Goal: Task Accomplishment & Management: Manage account settings

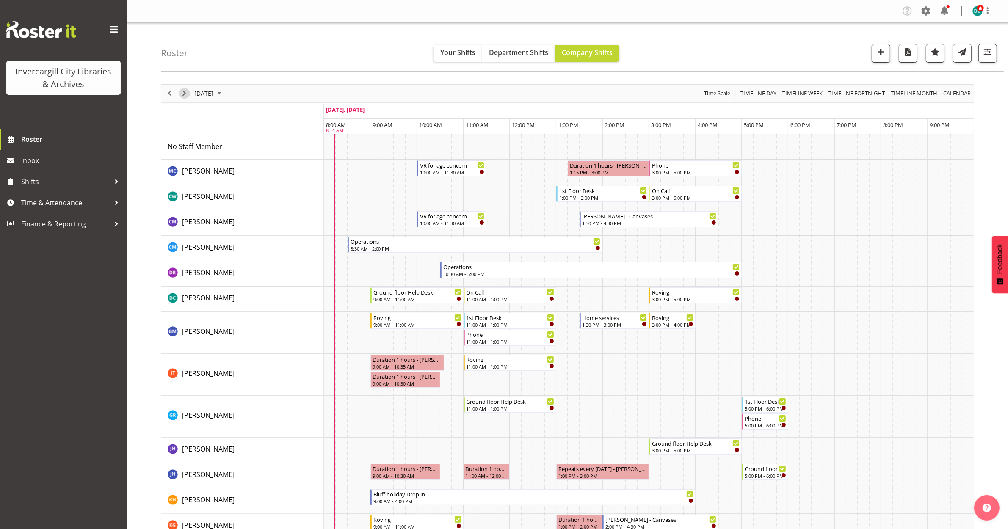
click at [182, 94] on span "Next" at bounding box center [184, 93] width 10 height 11
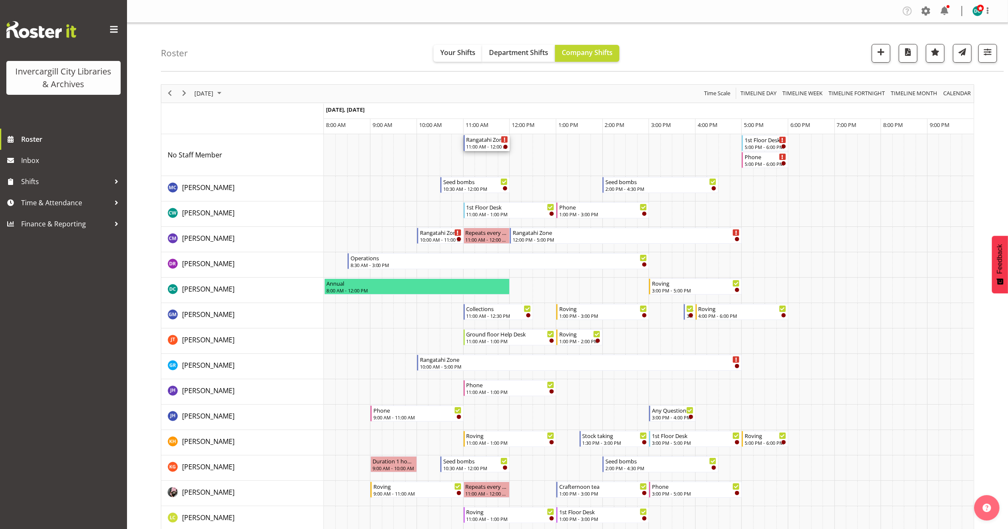
click at [477, 142] on div "Rangatahi Zone" at bounding box center [487, 139] width 42 height 8
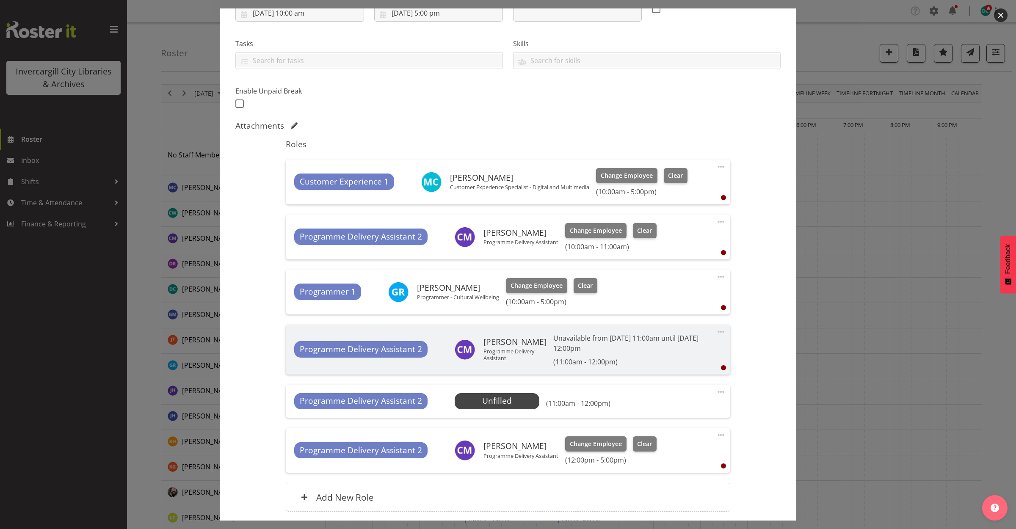
scroll to position [159, 0]
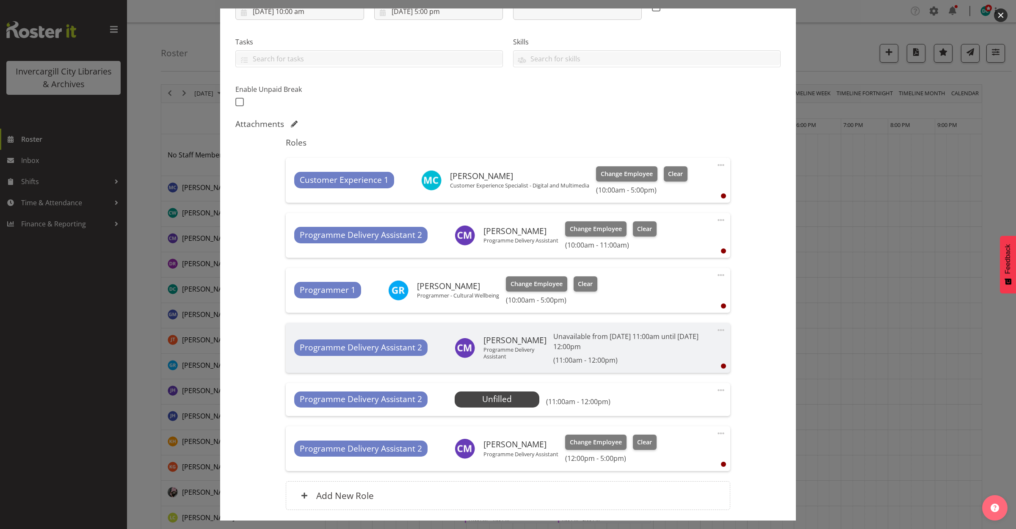
click at [716, 391] on span at bounding box center [721, 390] width 10 height 10
click at [659, 443] on link "Delete" at bounding box center [685, 439] width 81 height 15
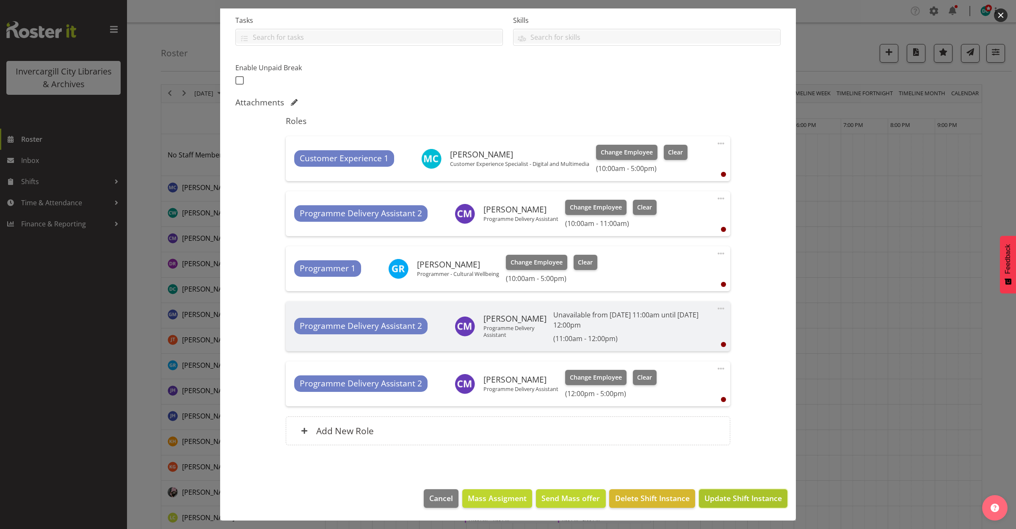
click at [727, 498] on span "Update Shift Instance" at bounding box center [742, 498] width 77 height 11
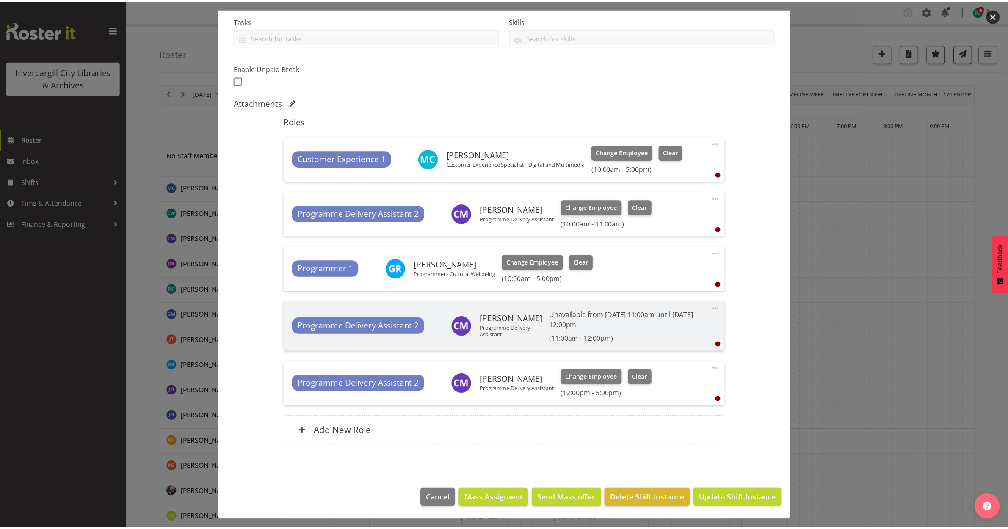
scroll to position [147, 0]
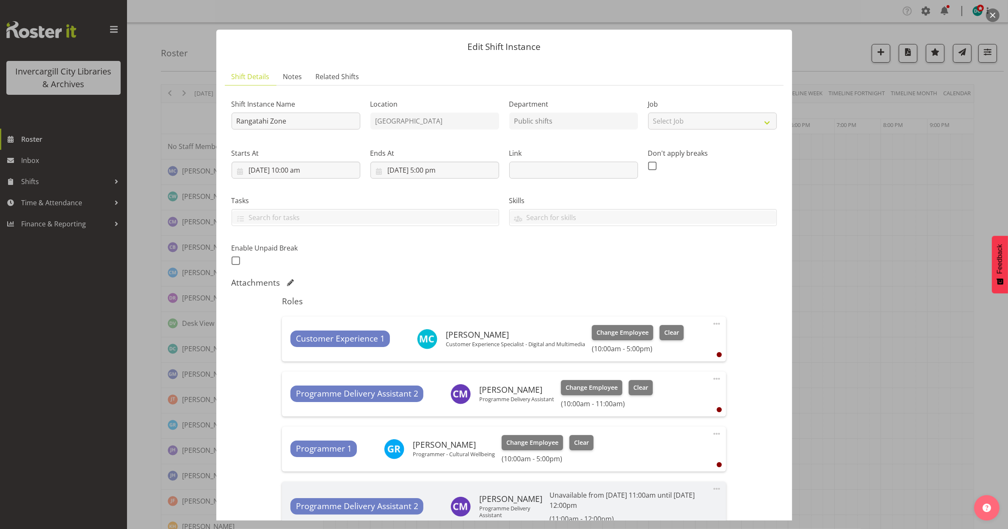
click at [997, 9] on button "button" at bounding box center [993, 15] width 14 height 14
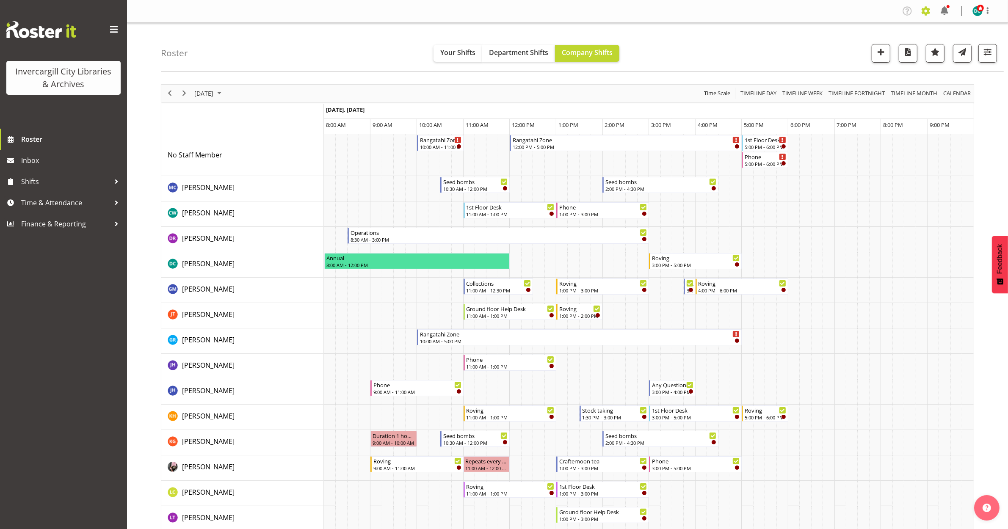
click at [929, 8] on span at bounding box center [926, 11] width 14 height 14
click at [880, 29] on link "Company Settings" at bounding box center [873, 30] width 117 height 15
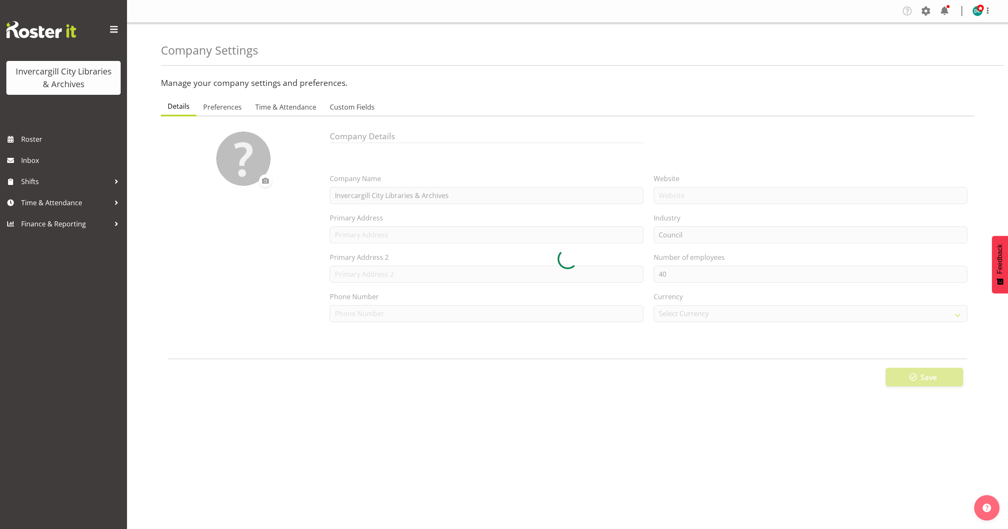
select select "[DATE]"
select select "1_day_before"
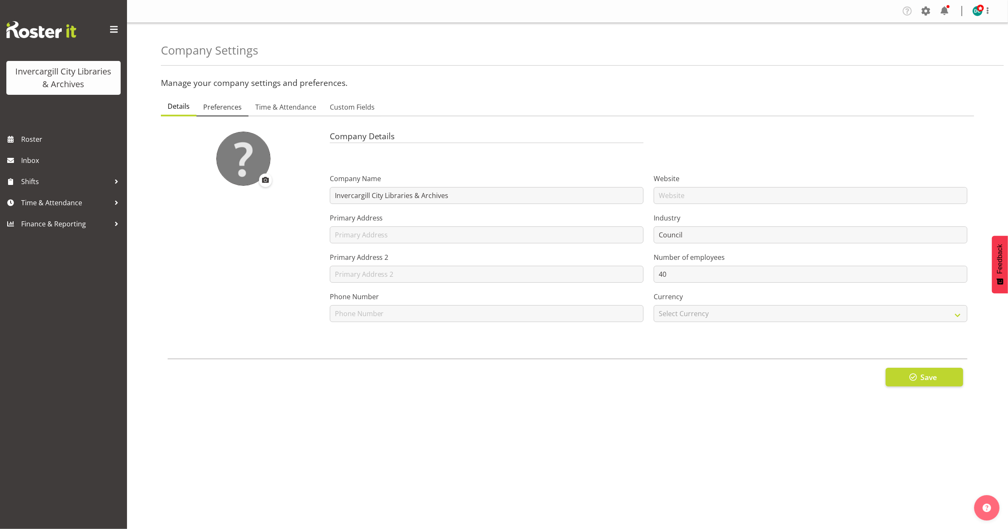
click at [226, 107] on span "Preferences" at bounding box center [222, 107] width 39 height 10
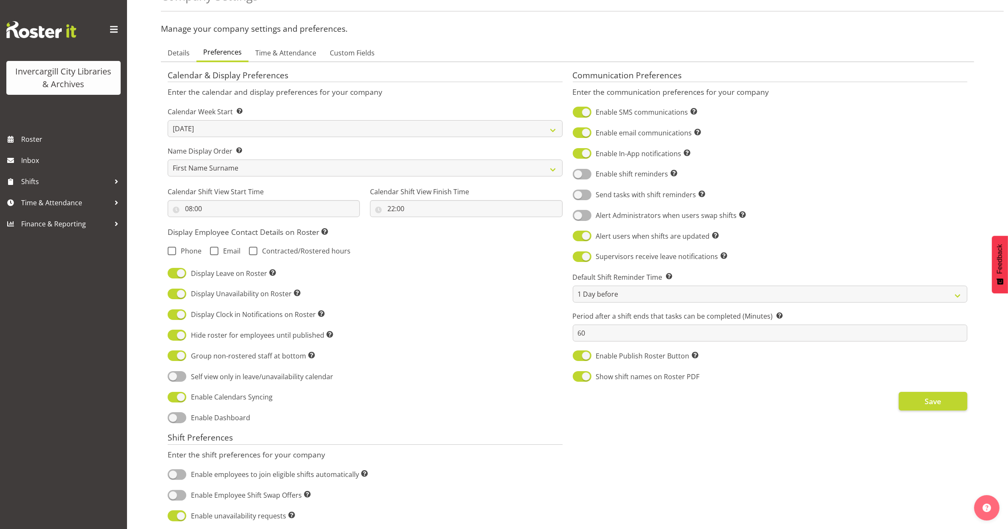
scroll to position [47, 0]
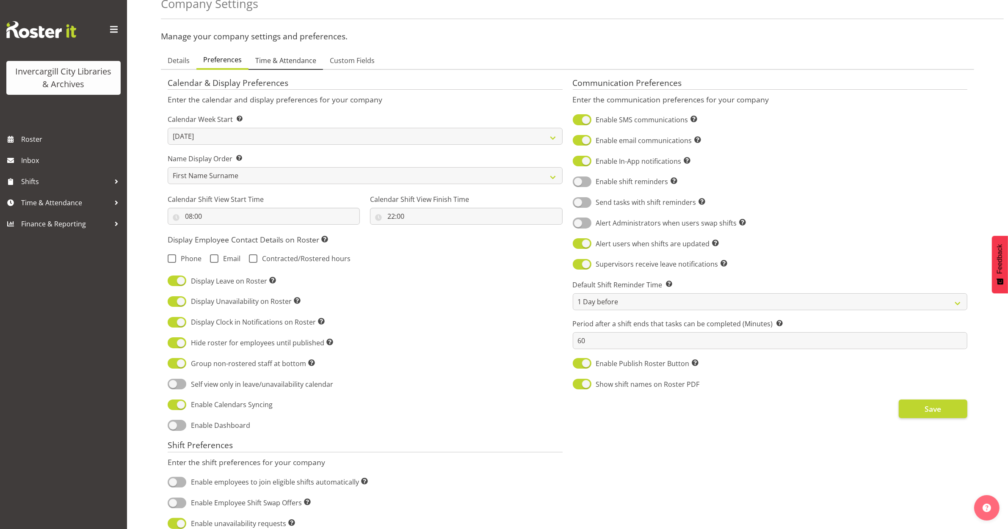
click at [286, 62] on span "Time & Attendance" at bounding box center [285, 60] width 61 height 10
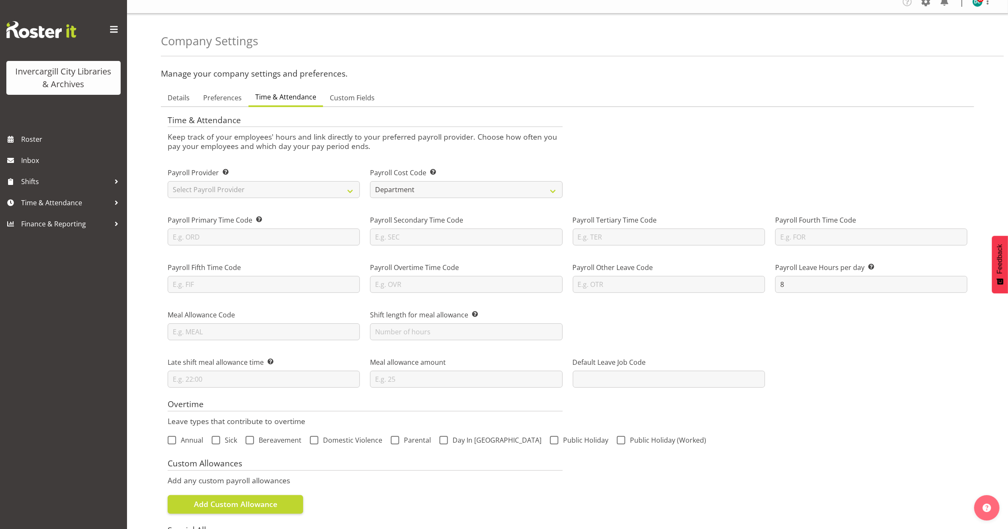
scroll to position [0, 0]
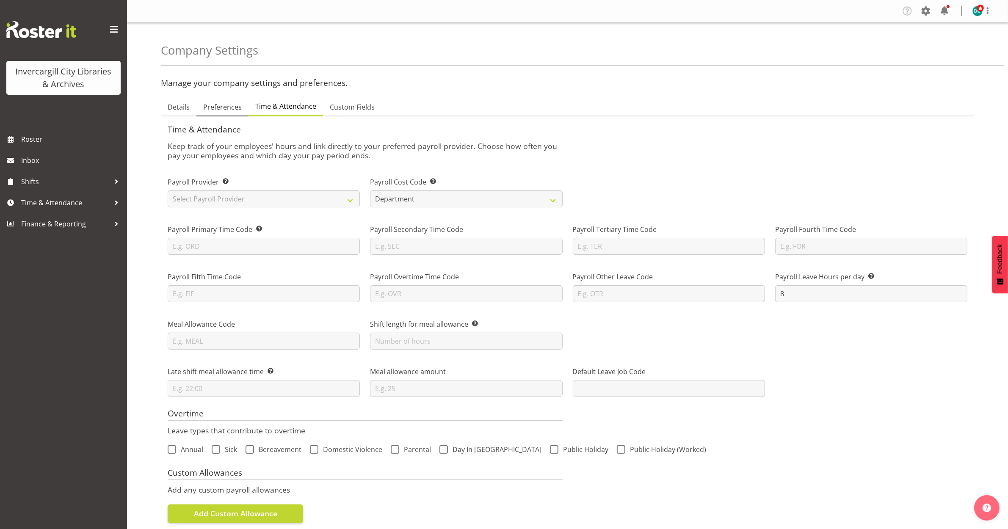
click at [225, 105] on span "Preferences" at bounding box center [222, 107] width 39 height 10
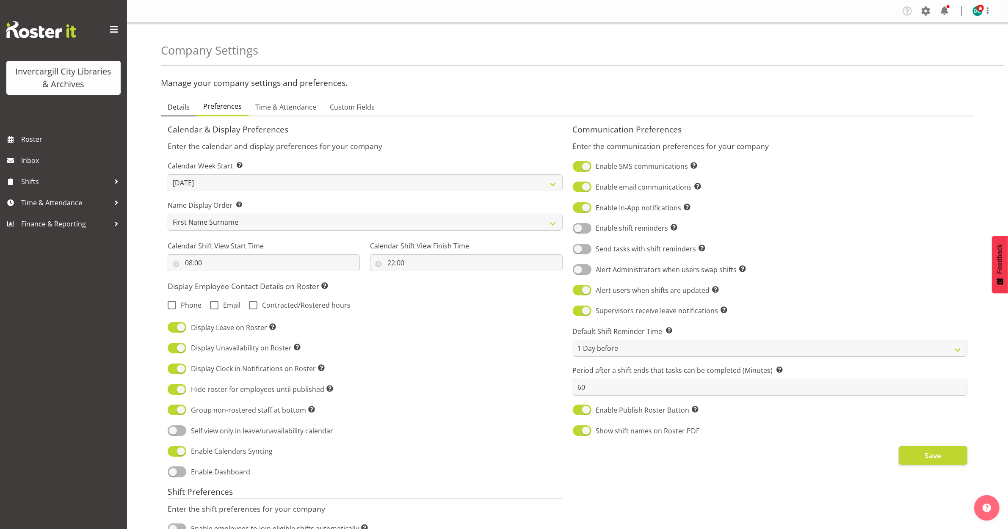
click at [185, 102] on link "Details" at bounding box center [179, 108] width 36 height 18
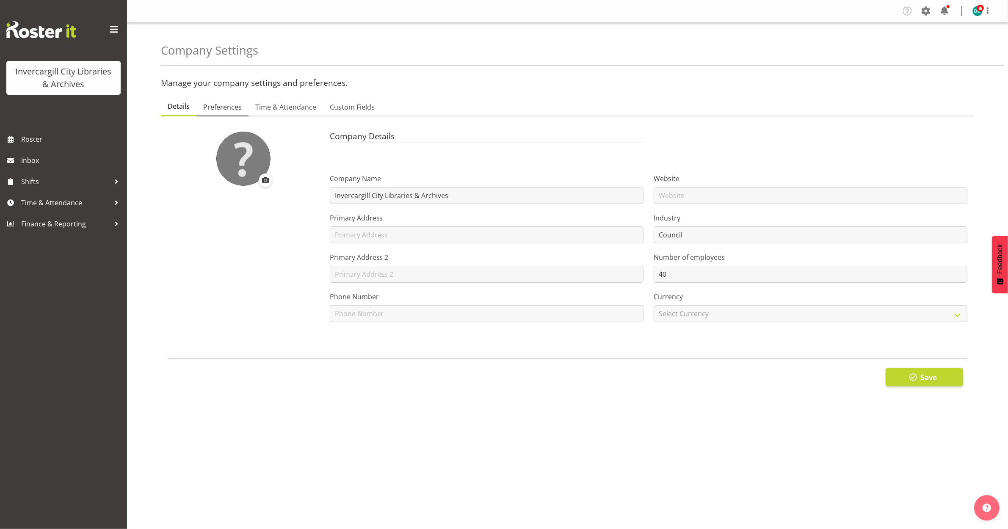
click at [217, 105] on span "Preferences" at bounding box center [222, 107] width 39 height 10
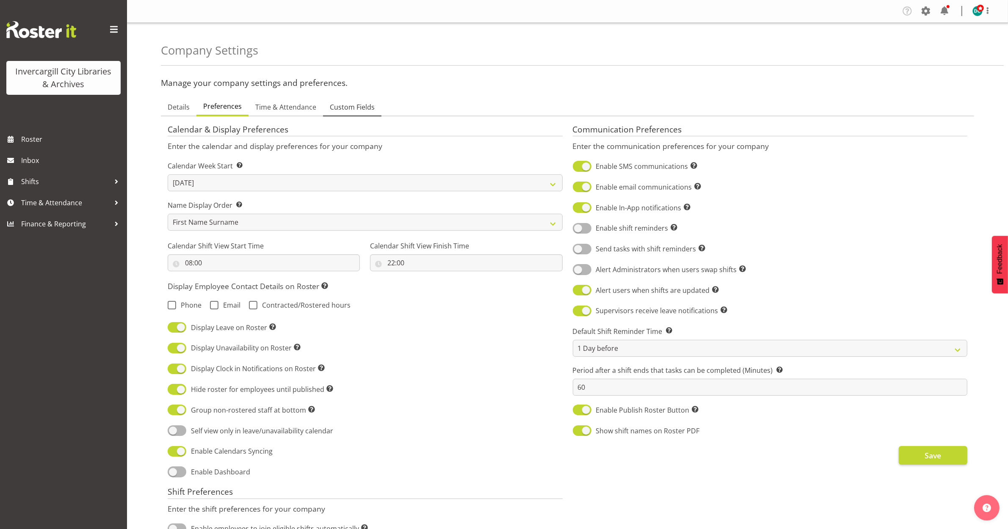
click at [338, 106] on span "Custom Fields" at bounding box center [352, 107] width 45 height 10
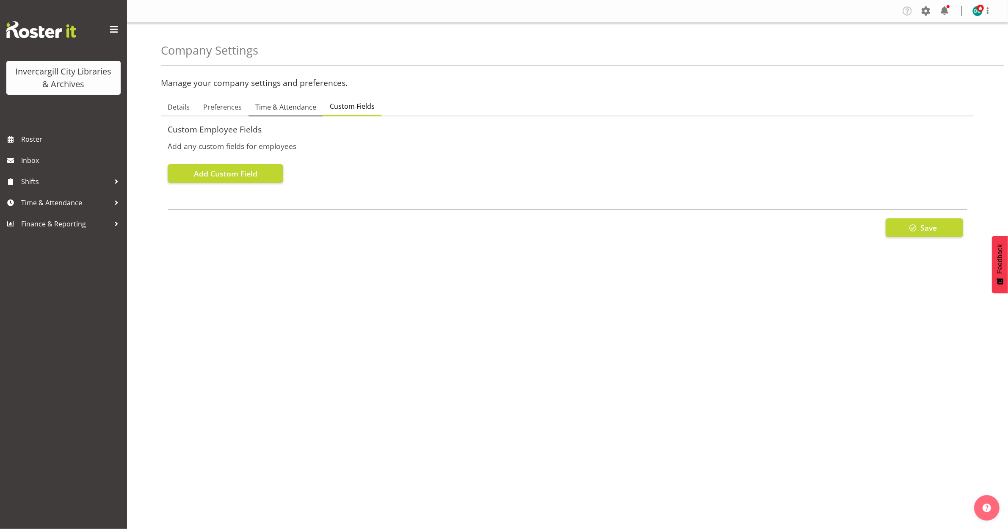
click at [291, 107] on span "Time & Attendance" at bounding box center [285, 107] width 61 height 10
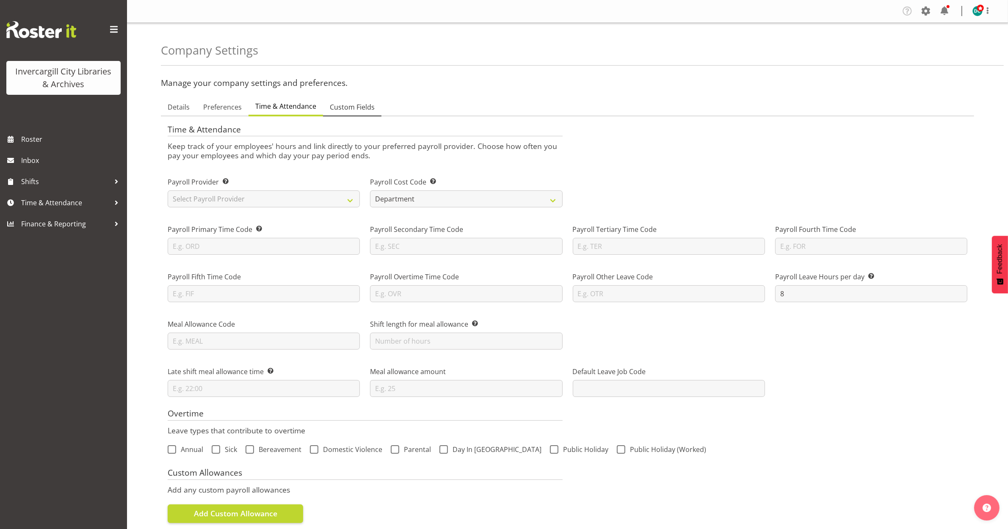
click at [357, 106] on span "Custom Fields" at bounding box center [352, 107] width 45 height 10
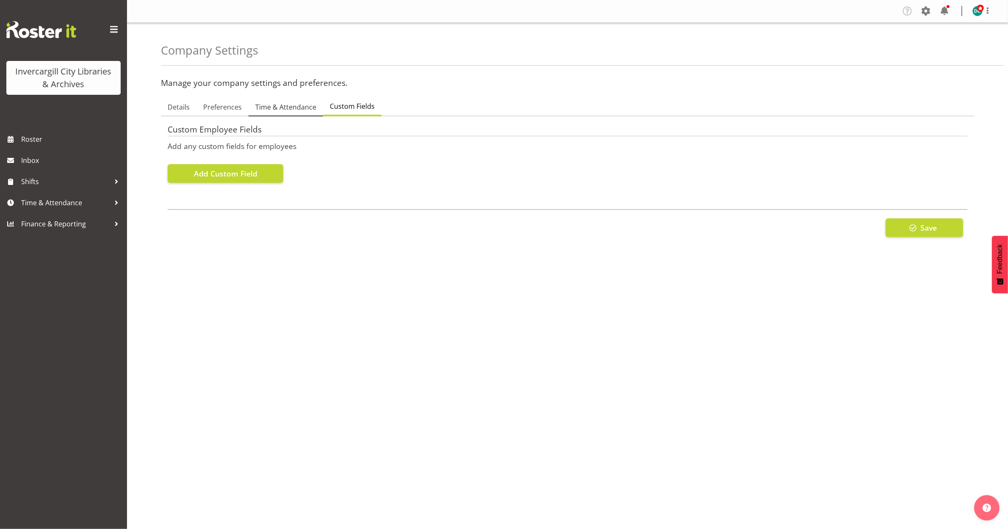
click at [280, 108] on span "Time & Attendance" at bounding box center [285, 107] width 61 height 10
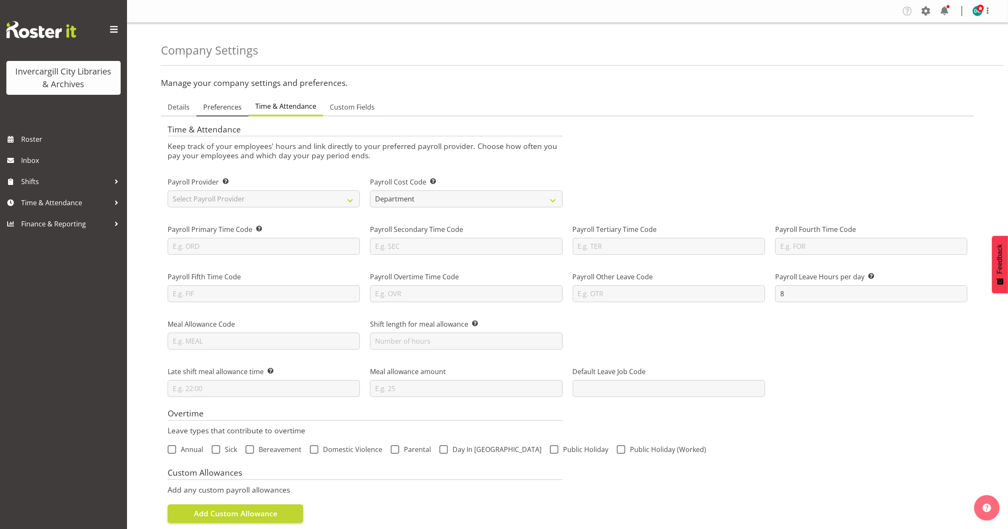
click at [226, 110] on span "Preferences" at bounding box center [222, 107] width 39 height 10
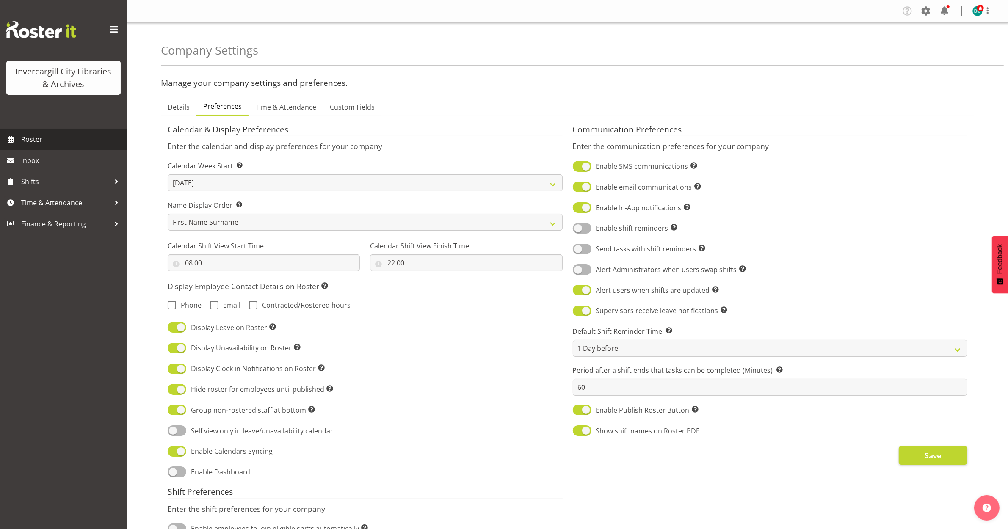
click at [41, 137] on span "Roster" at bounding box center [72, 139] width 102 height 13
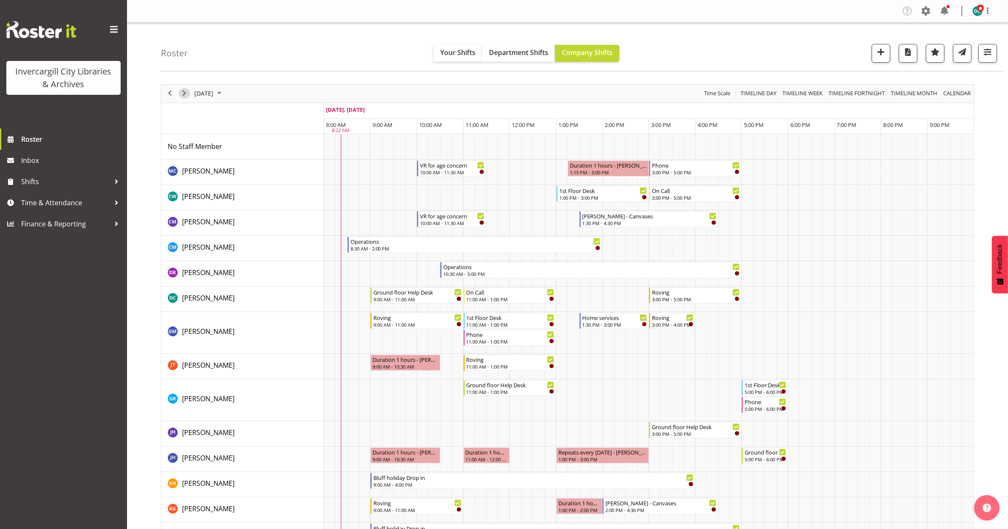
click at [183, 97] on span "Next" at bounding box center [184, 93] width 10 height 11
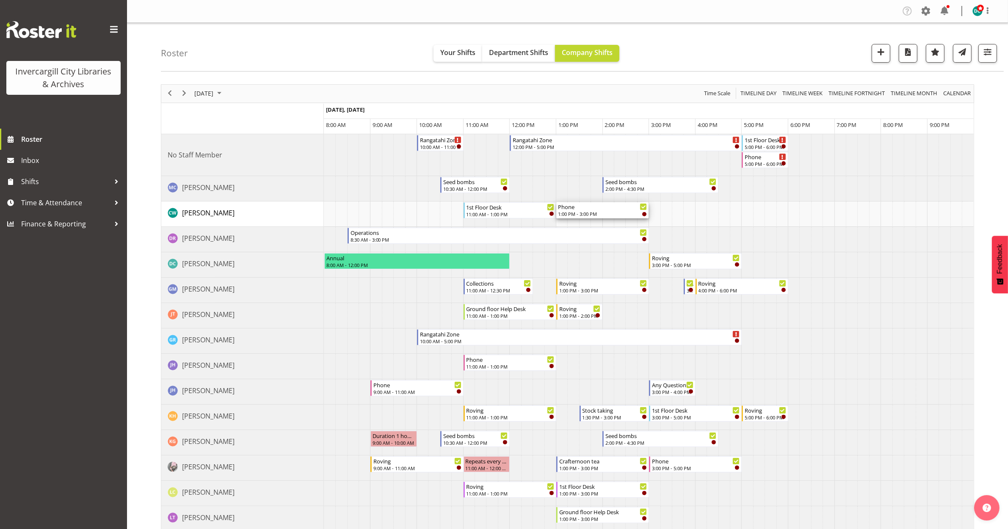
drag, startPoint x: 557, startPoint y: 209, endPoint x: 566, endPoint y: 214, distance: 10.1
drag, startPoint x: 554, startPoint y: 209, endPoint x: 504, endPoint y: 215, distance: 49.9
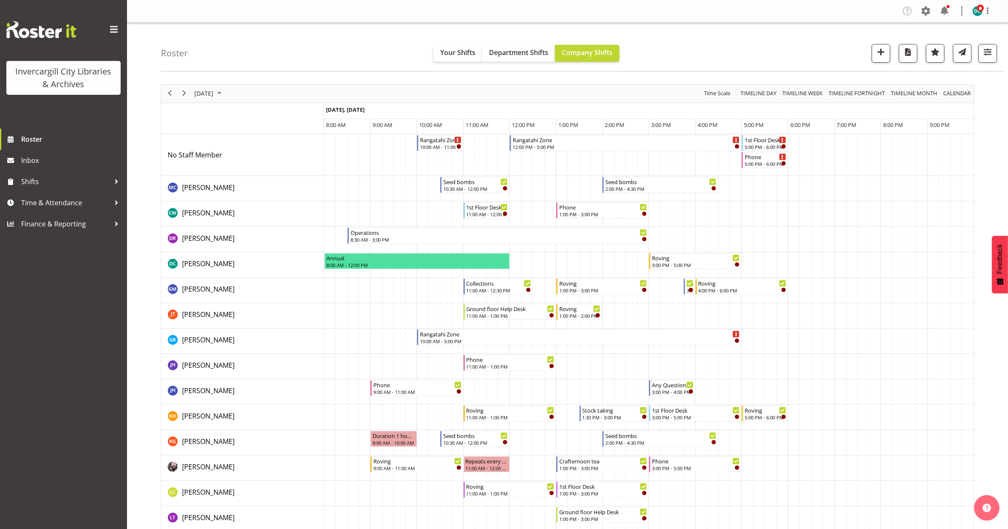
click at [524, 262] on td "Timeline Day of September 25, 2025" at bounding box center [526, 264] width 11 height 25
click at [492, 212] on li "Copy" at bounding box center [504, 216] width 51 height 15
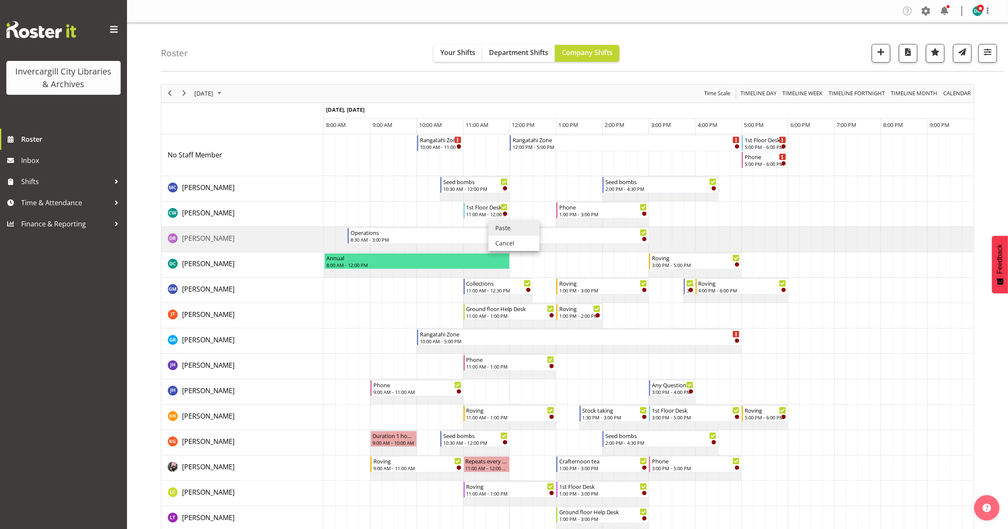
click at [498, 231] on li "Paste" at bounding box center [513, 228] width 51 height 15
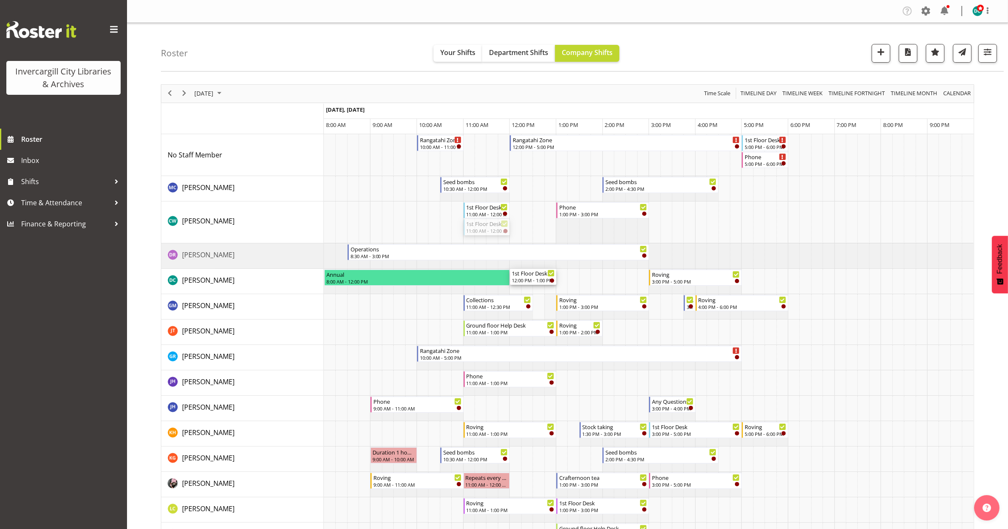
drag, startPoint x: 521, startPoint y: 288, endPoint x: 551, endPoint y: 289, distance: 29.2
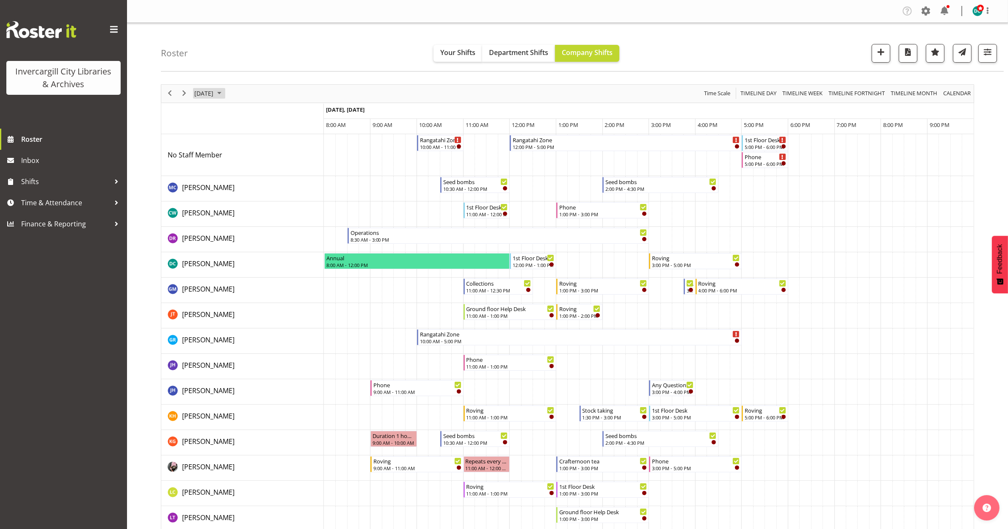
click at [204, 92] on span "September 25, 2025" at bounding box center [203, 93] width 21 height 11
drag, startPoint x: 280, startPoint y: 218, endPoint x: 23, endPoint y: 263, distance: 260.4
click at [279, 218] on button "Today" at bounding box center [276, 219] width 29 height 12
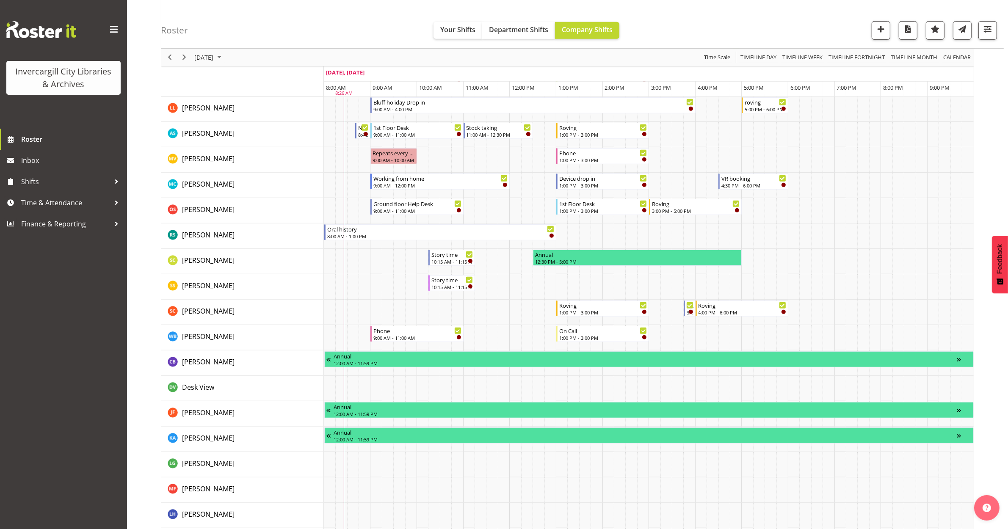
scroll to position [529, 0]
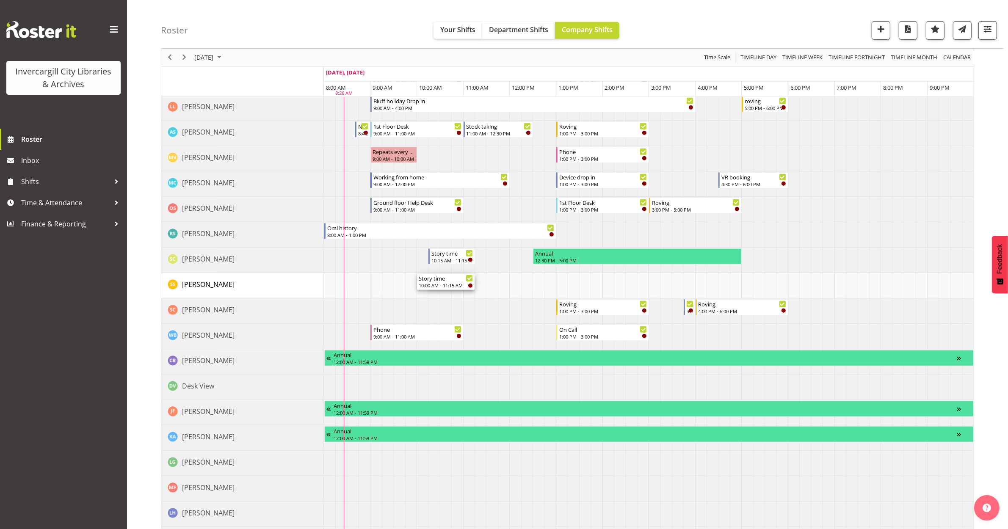
drag, startPoint x: 430, startPoint y: 284, endPoint x: 421, endPoint y: 284, distance: 8.9
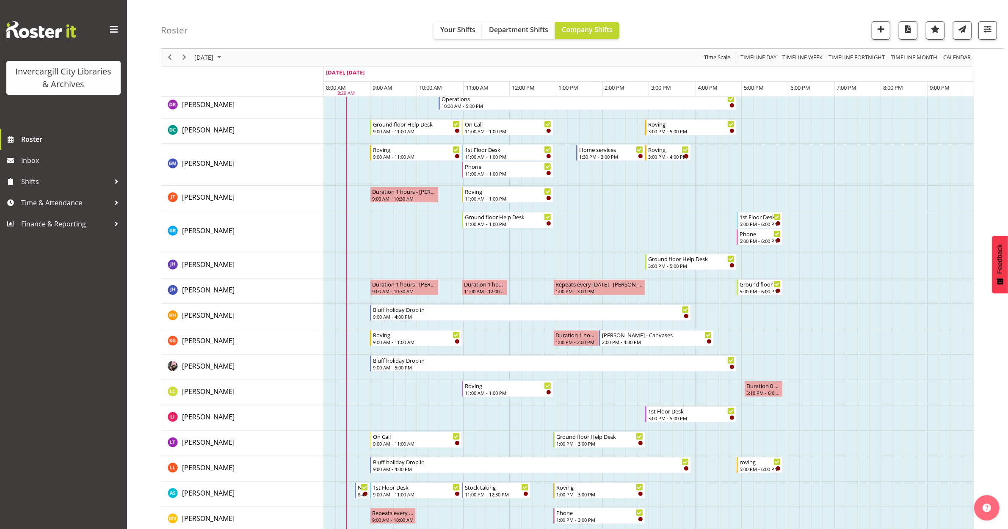
scroll to position [159, 0]
